Goal: Transaction & Acquisition: Download file/media

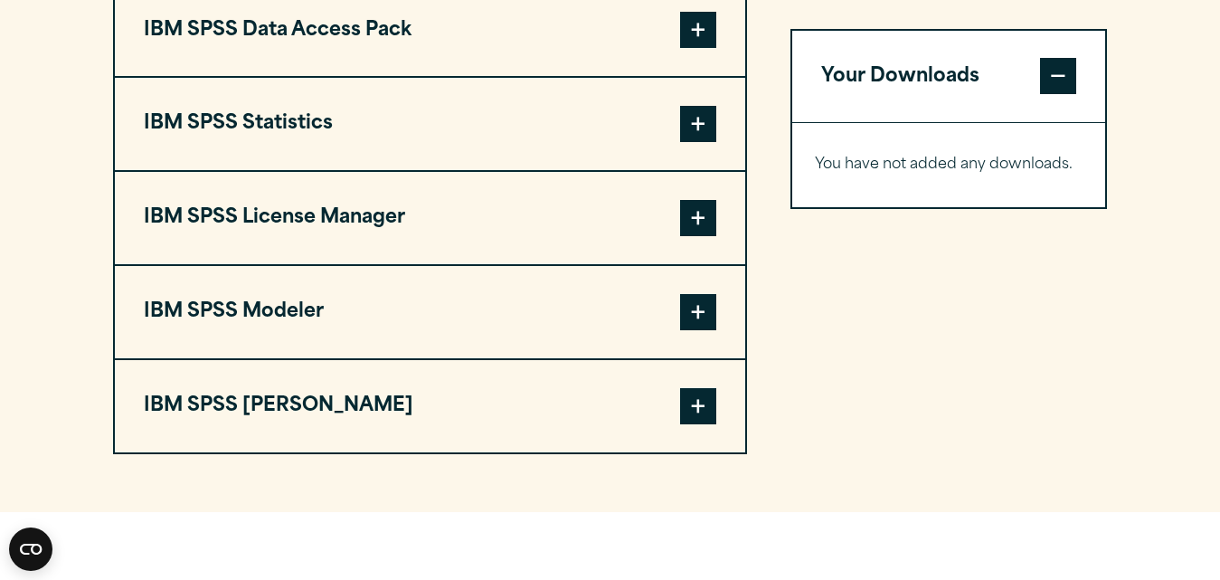
scroll to position [1434, 0]
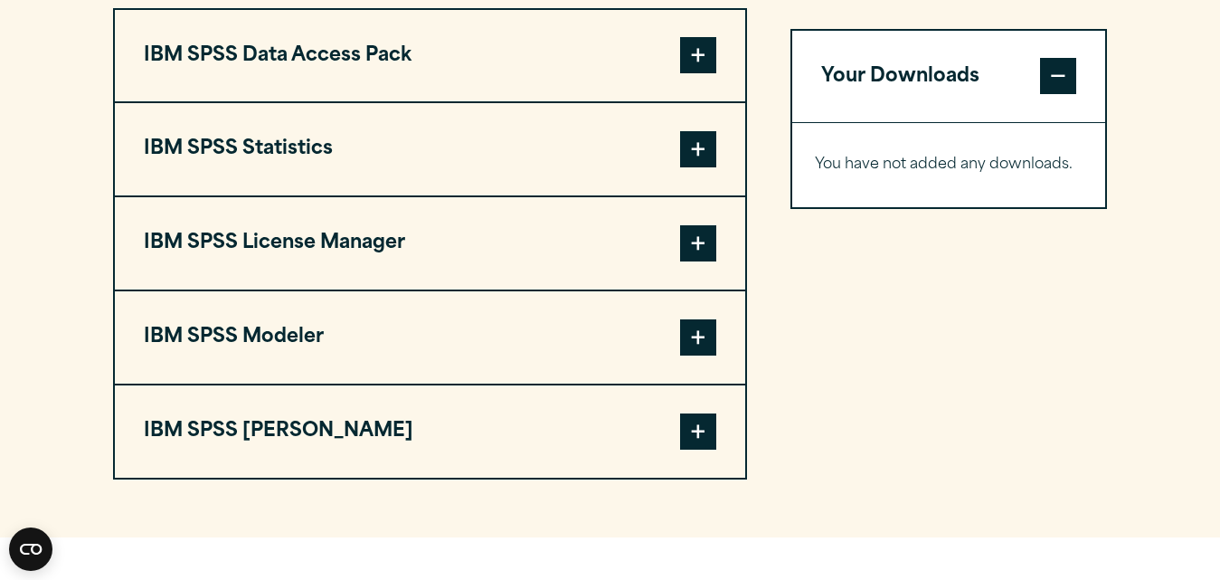
click at [706, 167] on span at bounding box center [698, 149] width 36 height 36
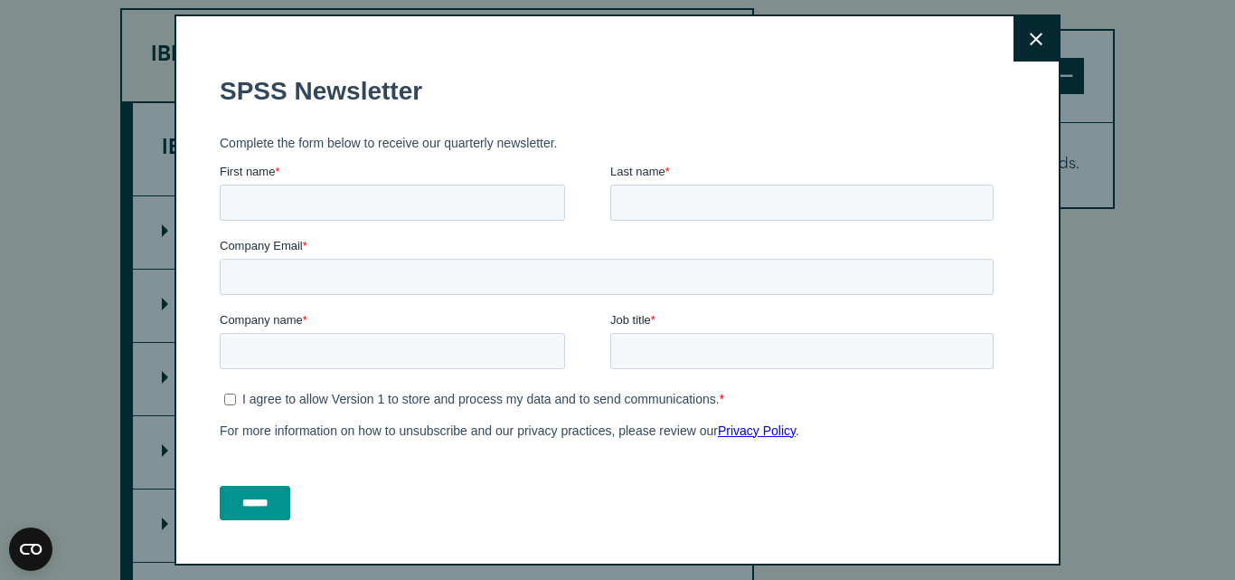
click at [1030, 40] on icon at bounding box center [1036, 40] width 13 height 14
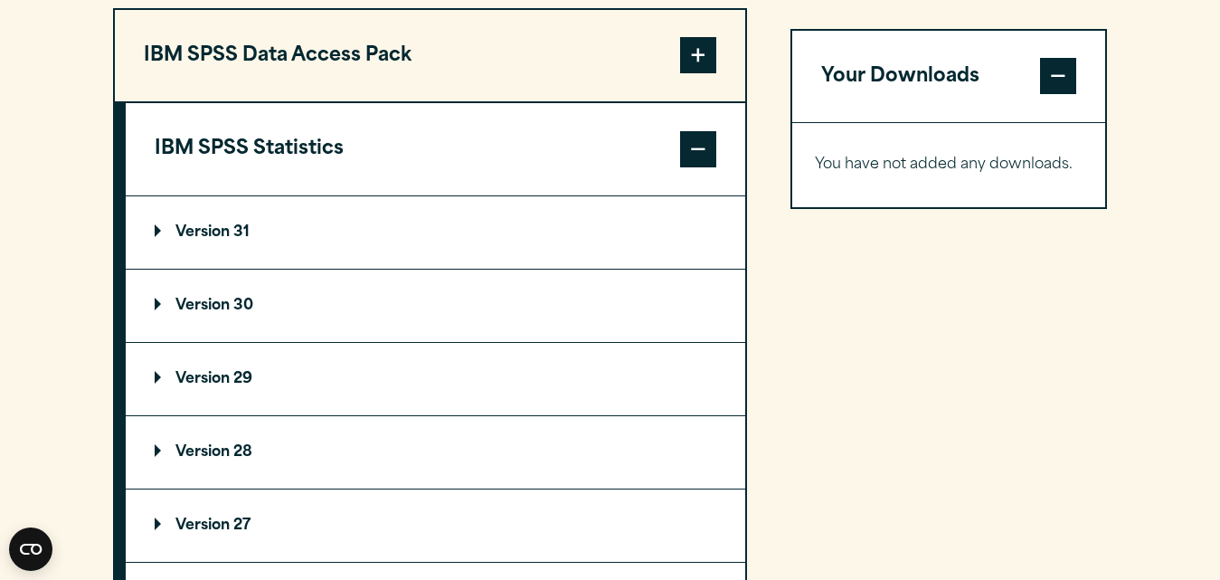
click at [297, 269] on summary "Version 31" at bounding box center [435, 232] width 619 height 72
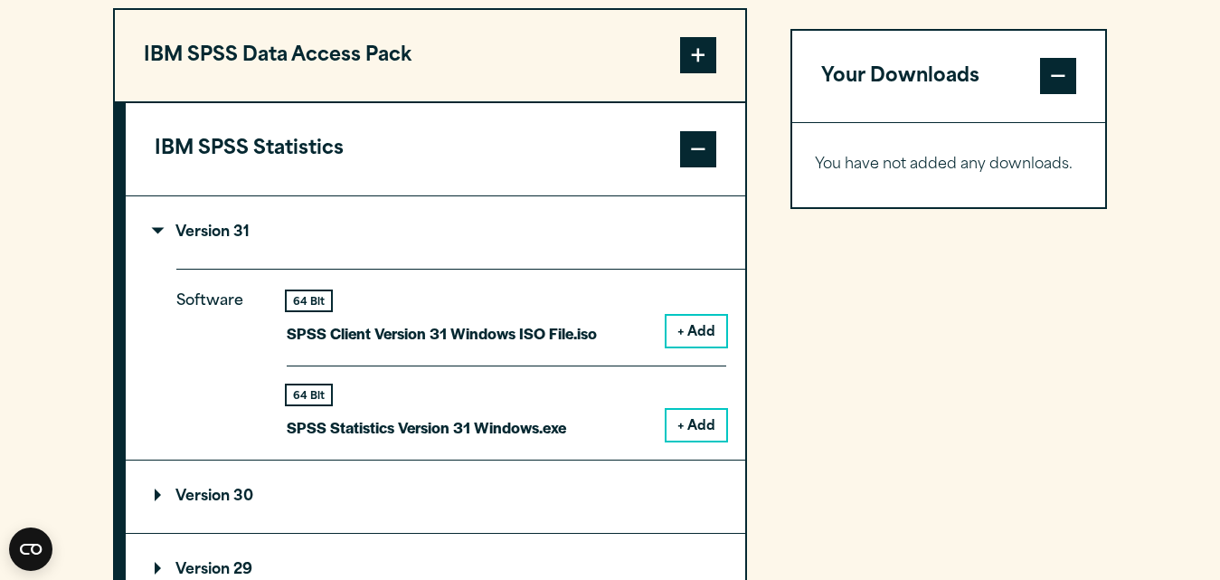
click at [683, 440] on button "+ Add" at bounding box center [697, 425] width 60 height 31
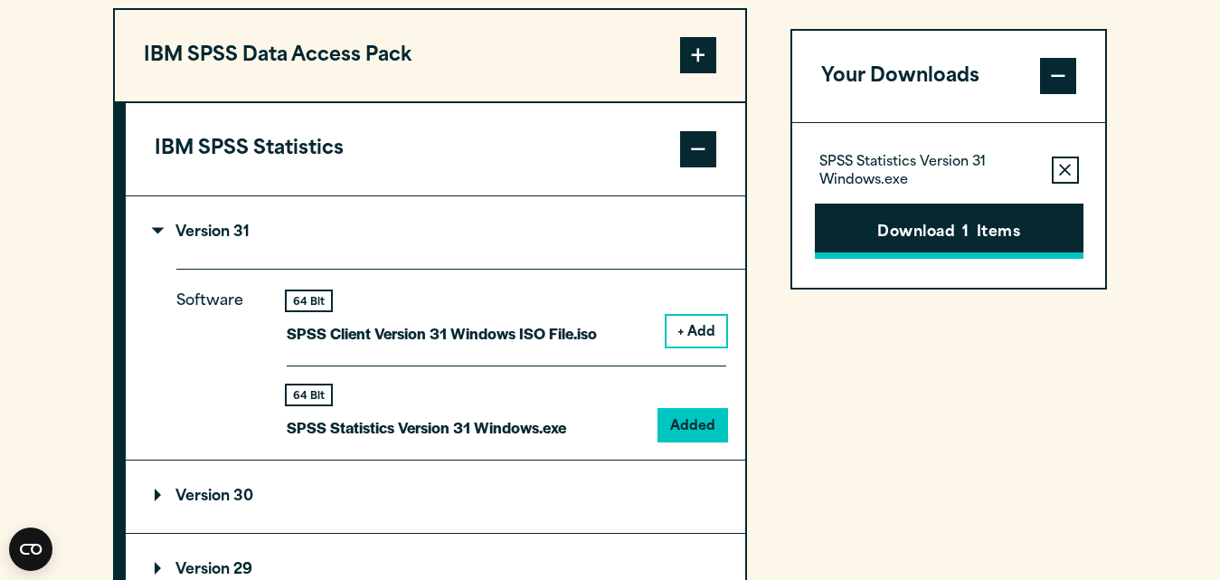
click at [951, 240] on button "Download 1 Items" at bounding box center [949, 231] width 269 height 56
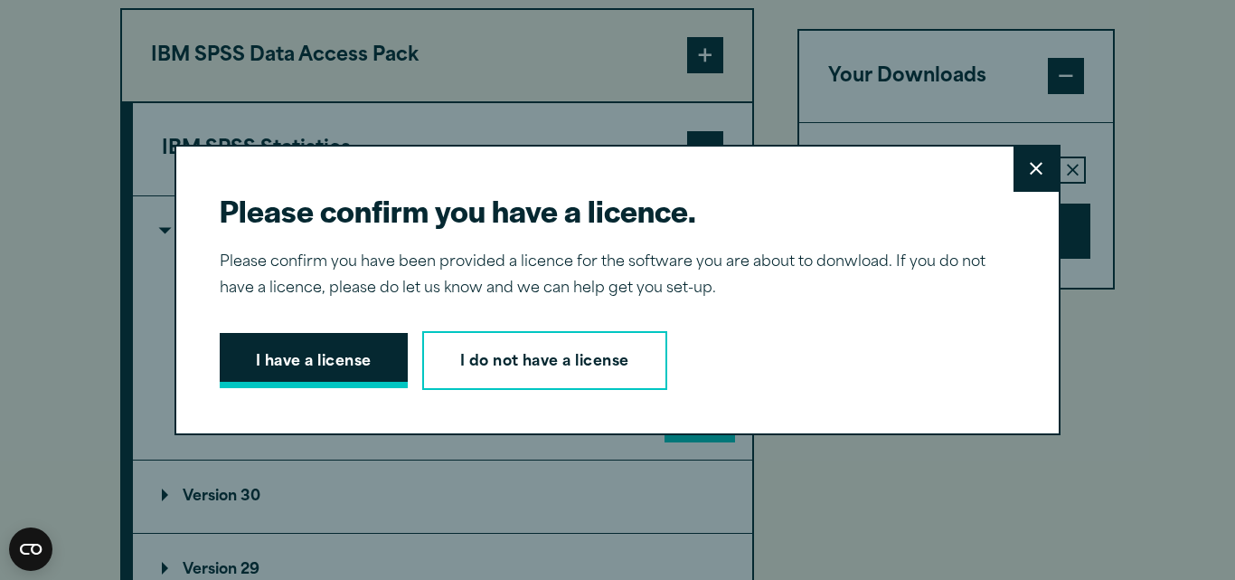
click at [302, 372] on button "I have a license" at bounding box center [314, 361] width 188 height 56
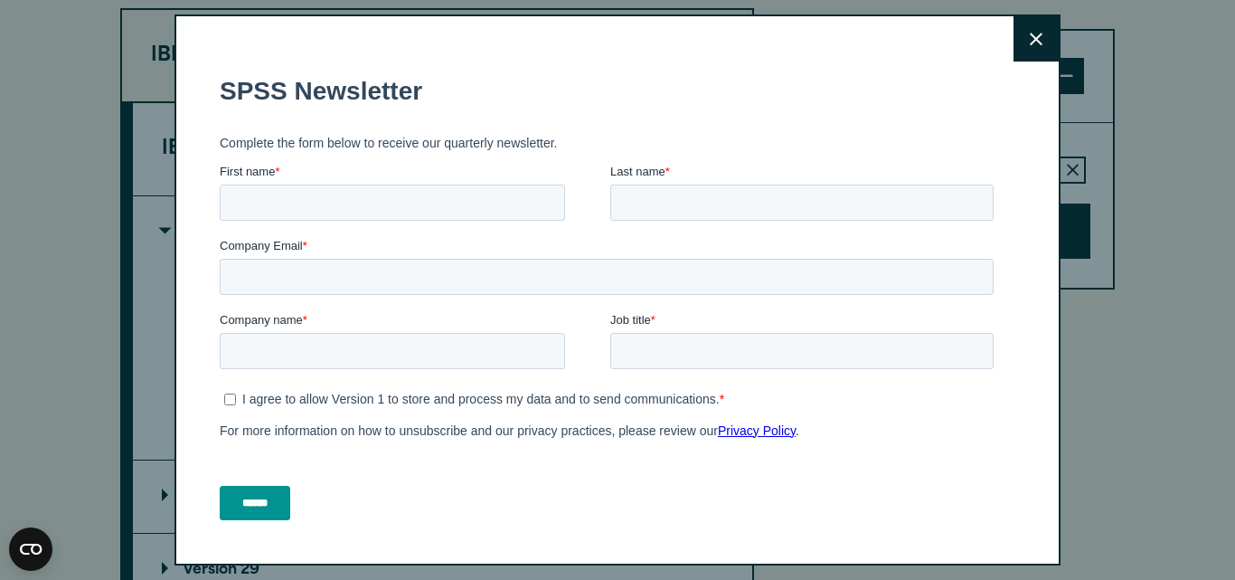
click at [1033, 33] on button "Close" at bounding box center [1036, 38] width 45 height 45
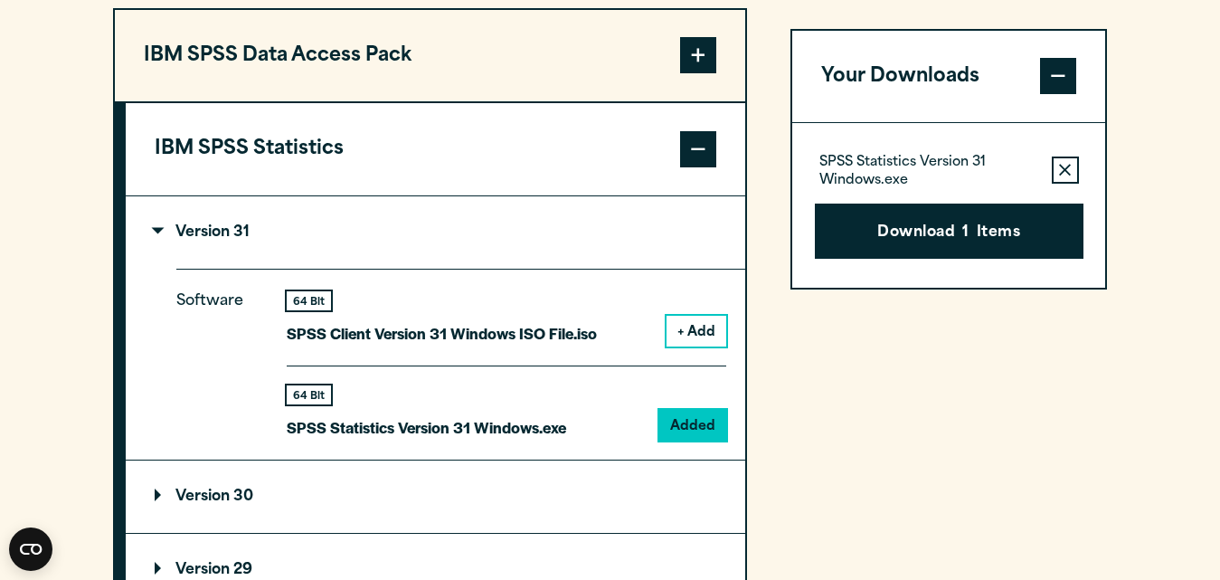
click at [1071, 179] on button "Remove this item from your software download list" at bounding box center [1065, 170] width 27 height 27
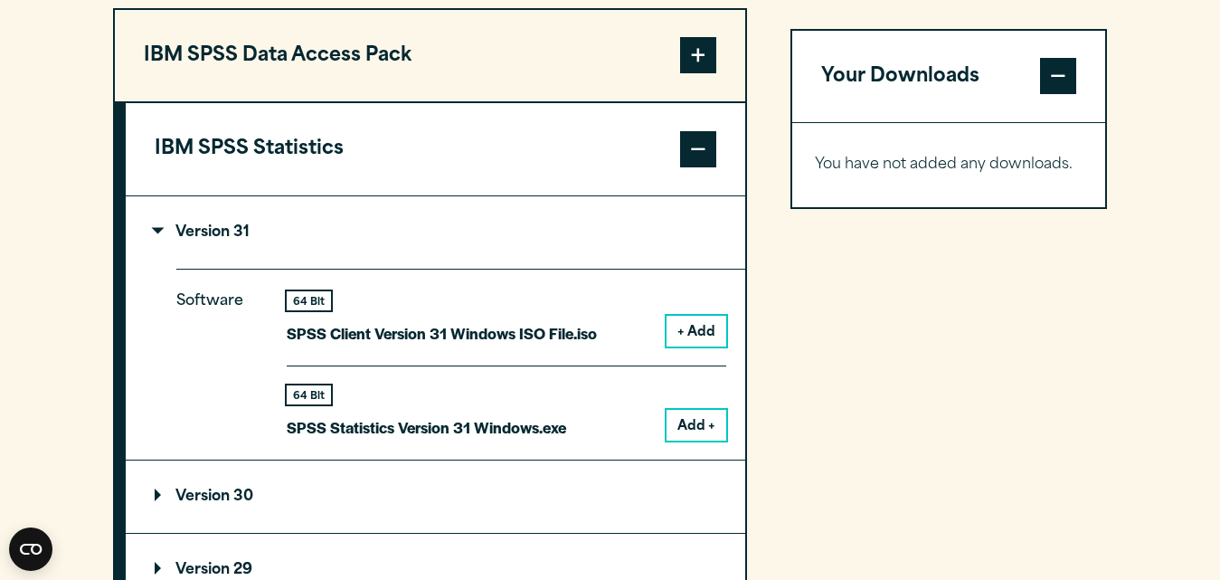
click at [685, 440] on button "Add +" at bounding box center [697, 425] width 60 height 31
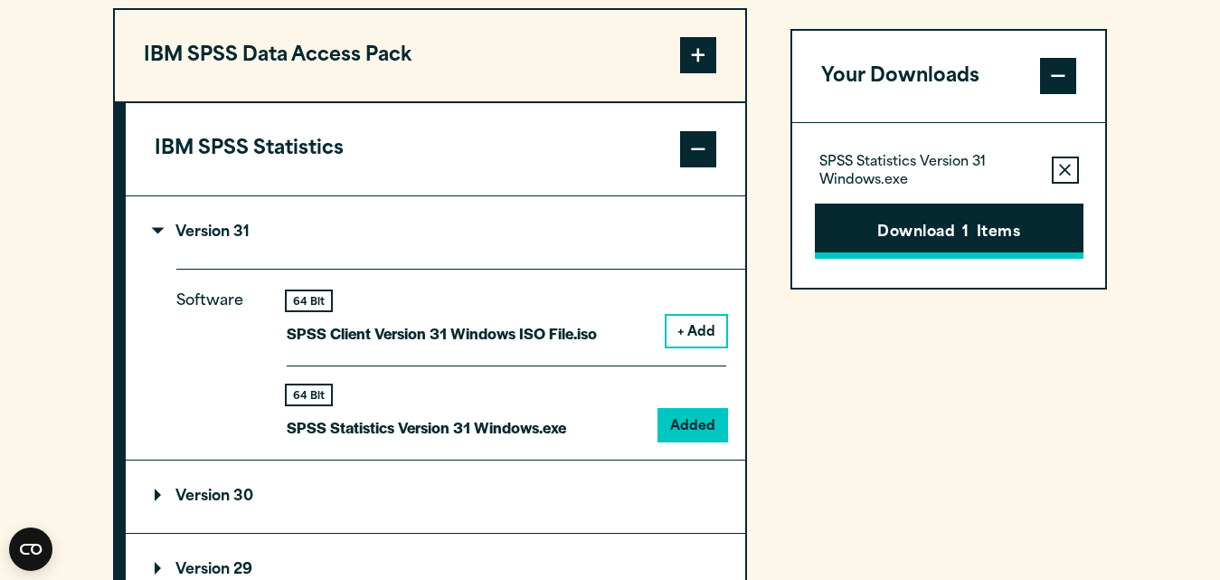
click at [917, 242] on button "Download 1 Items" at bounding box center [949, 231] width 269 height 56
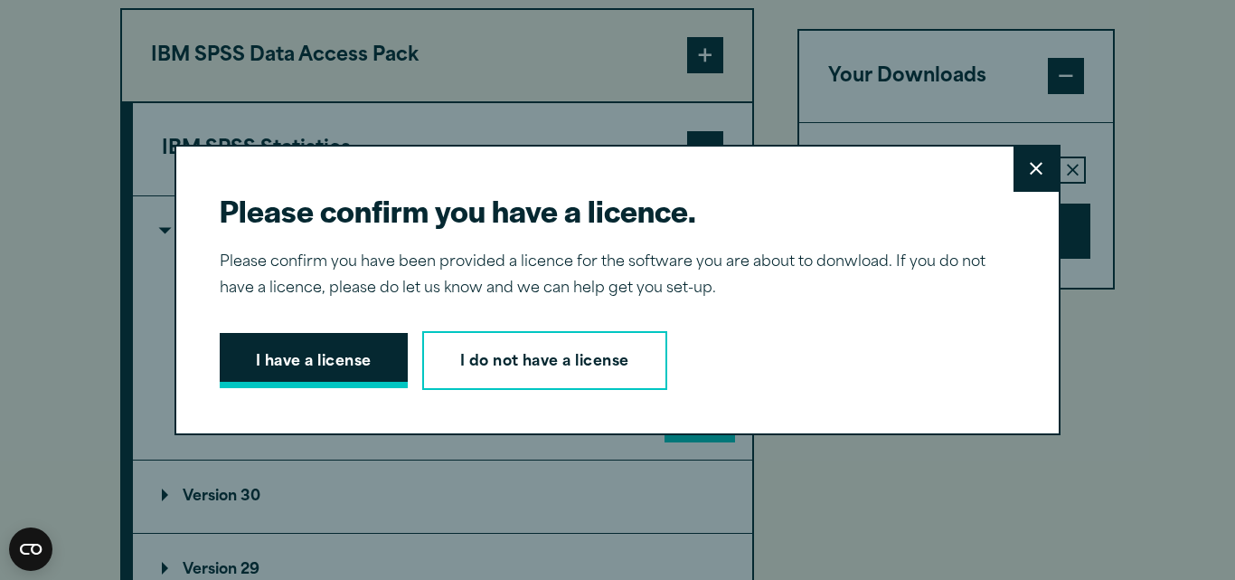
click at [305, 374] on button "I have a license" at bounding box center [314, 361] width 188 height 56
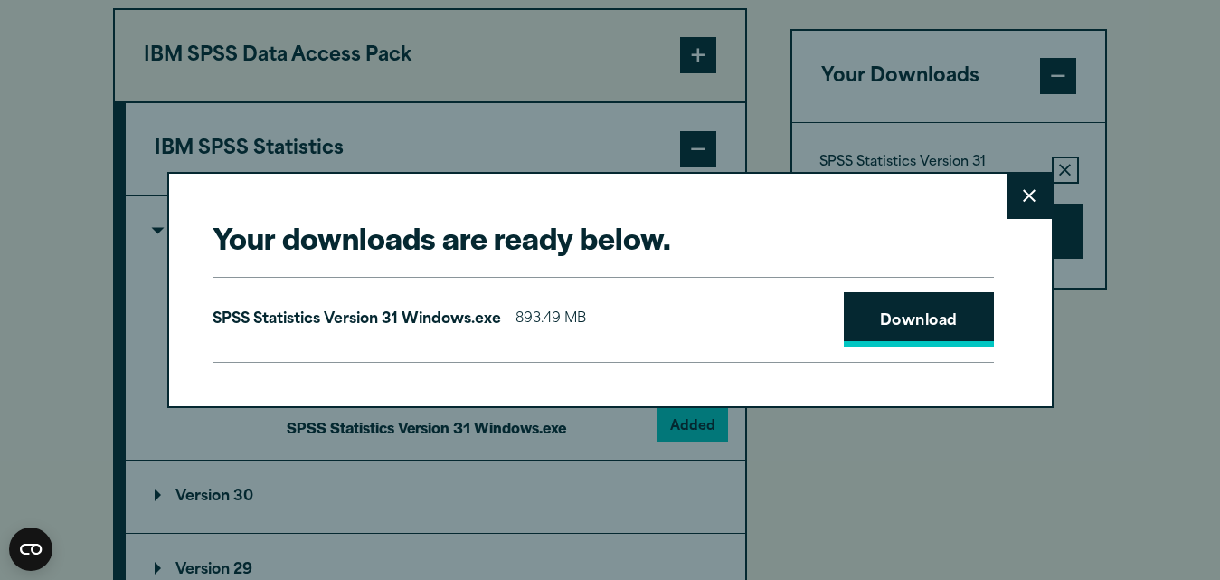
click at [928, 342] on link "Download" at bounding box center [919, 320] width 150 height 56
